Goal: Answer question/provide support: Share knowledge or assist other users

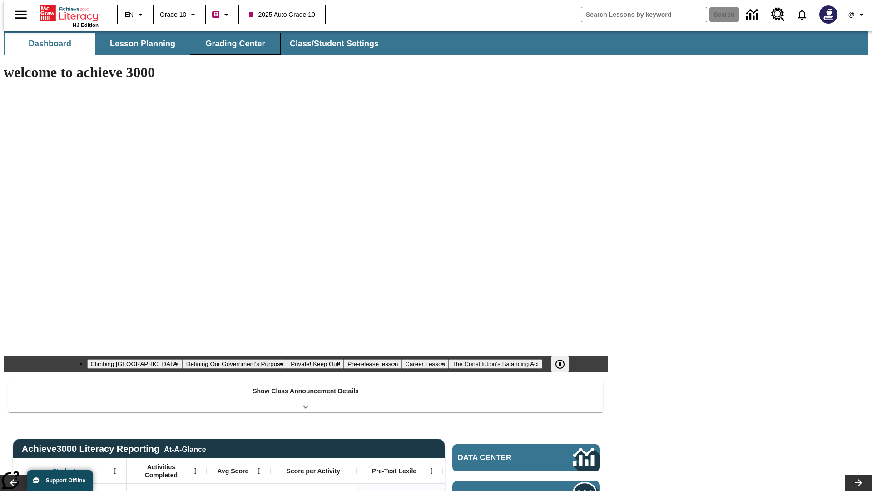
click at [232, 44] on span "Grading Center" at bounding box center [234, 44] width 59 height 10
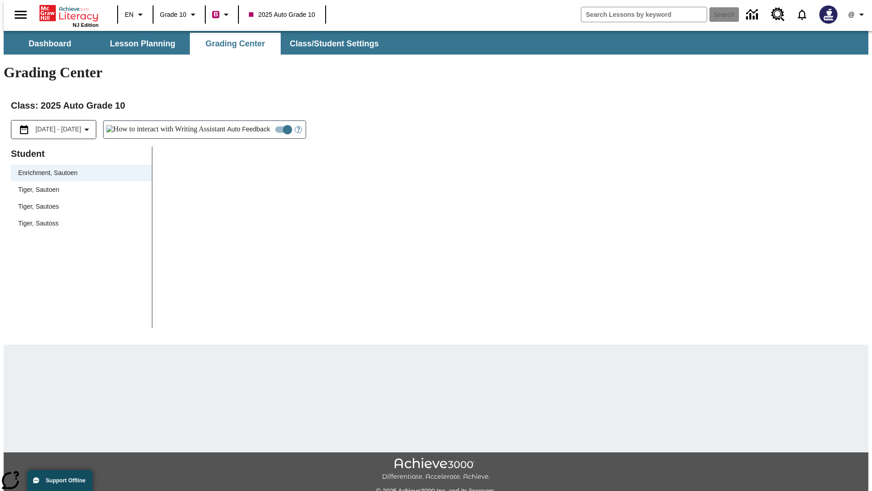
click at [78, 185] on div "Tiger, Sautoen" at bounding box center [81, 190] width 126 height 10
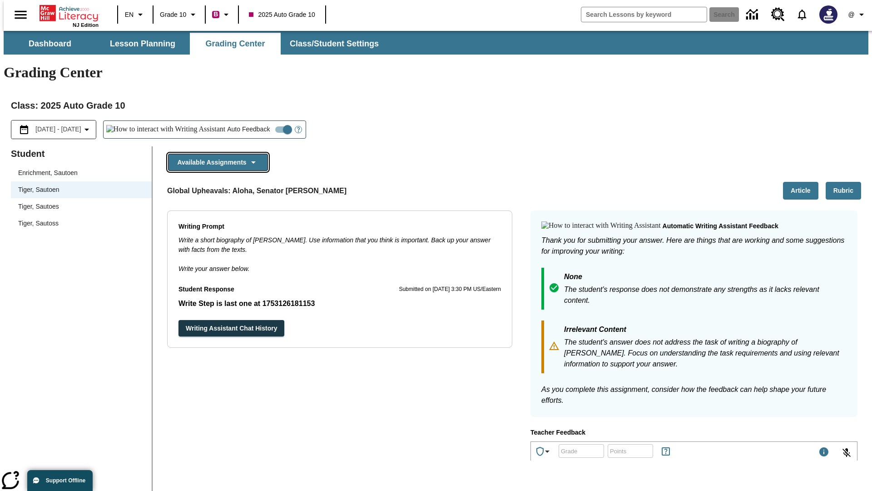
click at [215, 154] on button "Available Assignments" at bounding box center [218, 163] width 100 height 18
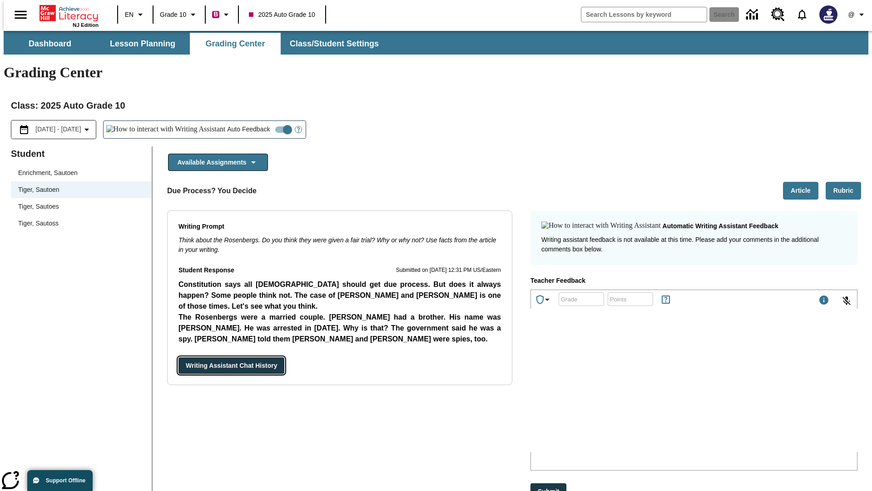
click at [178, 357] on button "Writing Assistant Chat History" at bounding box center [231, 365] width 106 height 17
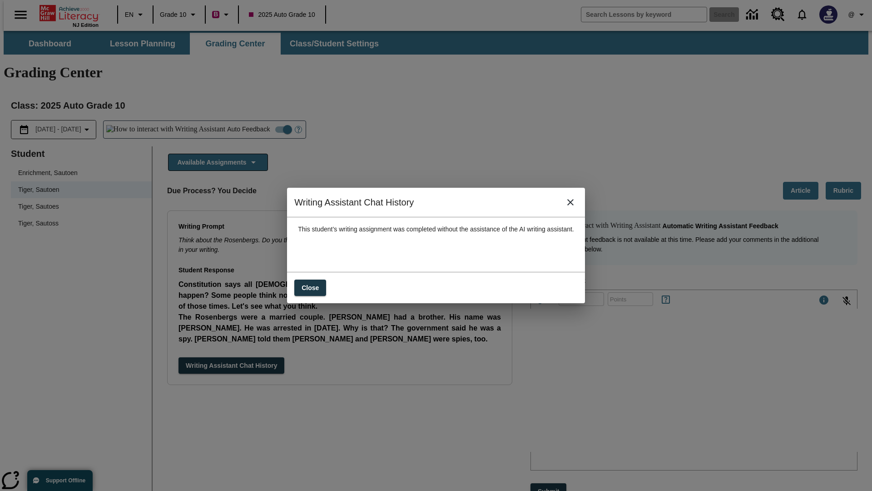
click at [574, 205] on icon "close" at bounding box center [570, 202] width 6 height 6
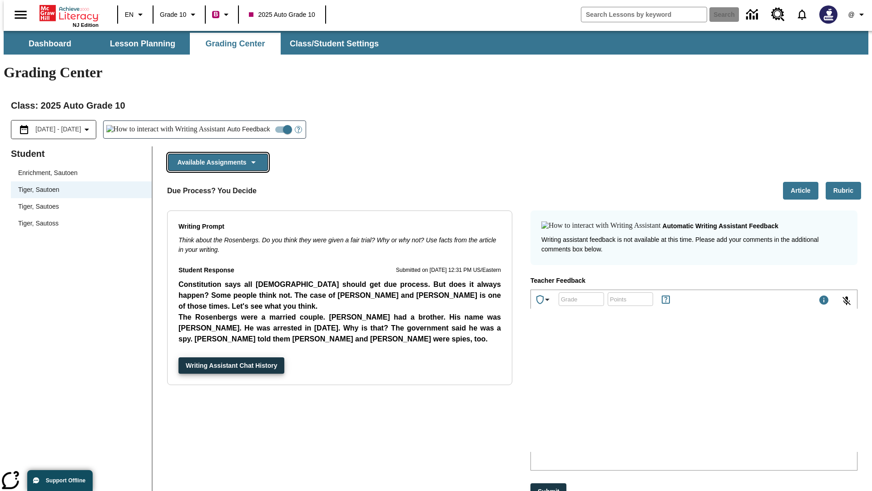
click at [215, 154] on button "Available Assignments" at bounding box center [218, 163] width 100 height 18
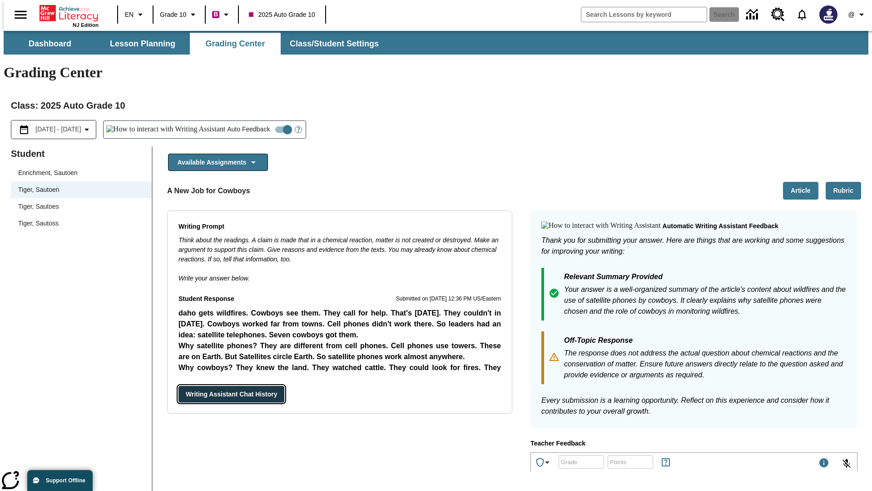
click at [178, 386] on button "Writing Assistant Chat History" at bounding box center [231, 394] width 106 height 17
